Goal: Task Accomplishment & Management: Use online tool/utility

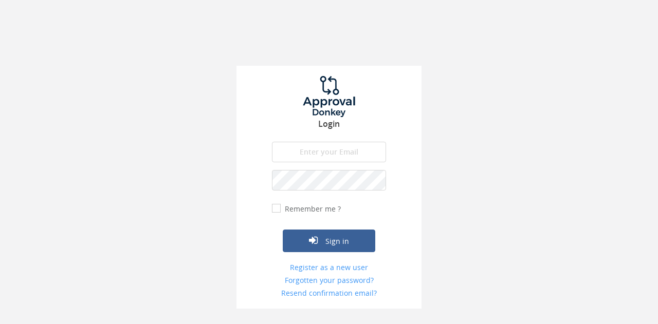
click at [289, 151] on input "email" at bounding box center [329, 152] width 114 height 21
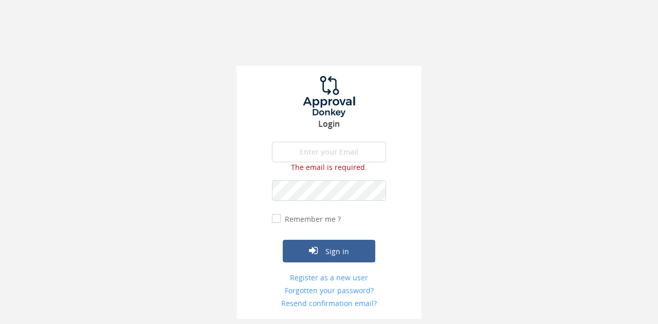
type input "[EMAIL_ADDRESS][DOMAIN_NAME]"
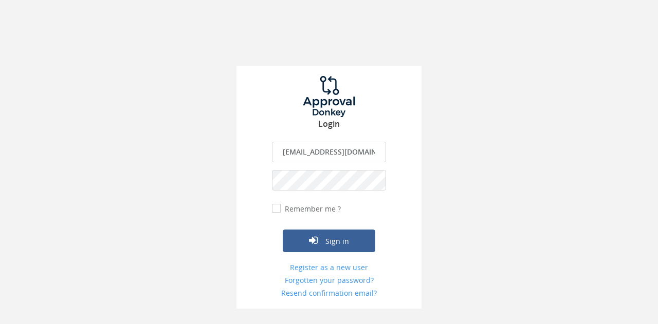
click at [276, 207] on input "Remember me ?" at bounding box center [275, 209] width 7 height 7
checkbox input "true"
click at [308, 241] on button "Sign in" at bounding box center [329, 241] width 93 height 23
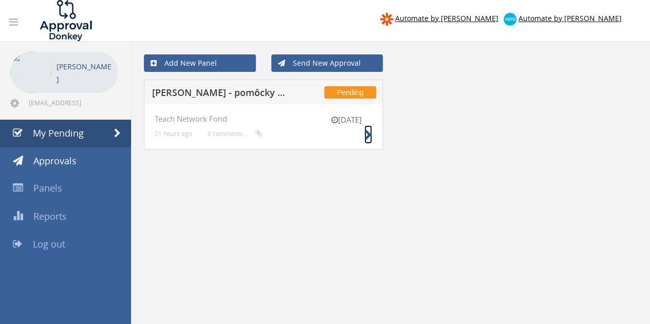
click at [365, 142] on link at bounding box center [369, 134] width 8 height 19
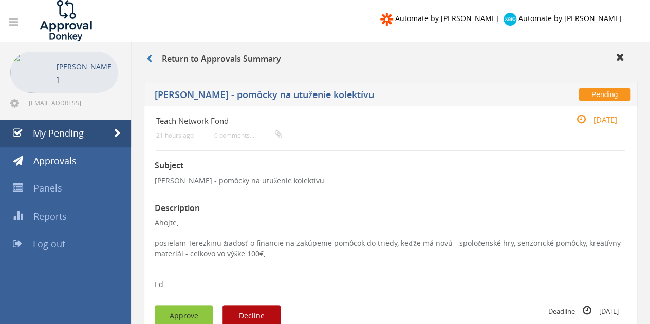
click at [183, 317] on button "Approve" at bounding box center [184, 316] width 58 height 22
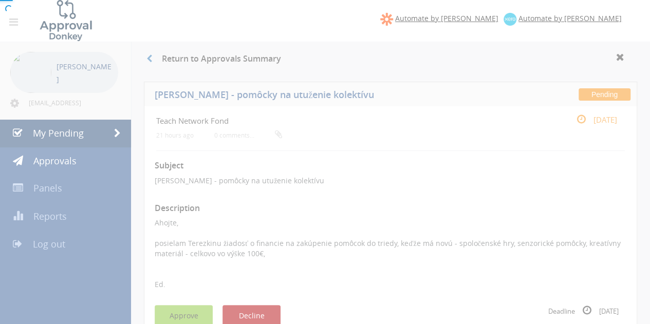
scroll to position [3, 0]
